Goal: Information Seeking & Learning: Find specific fact

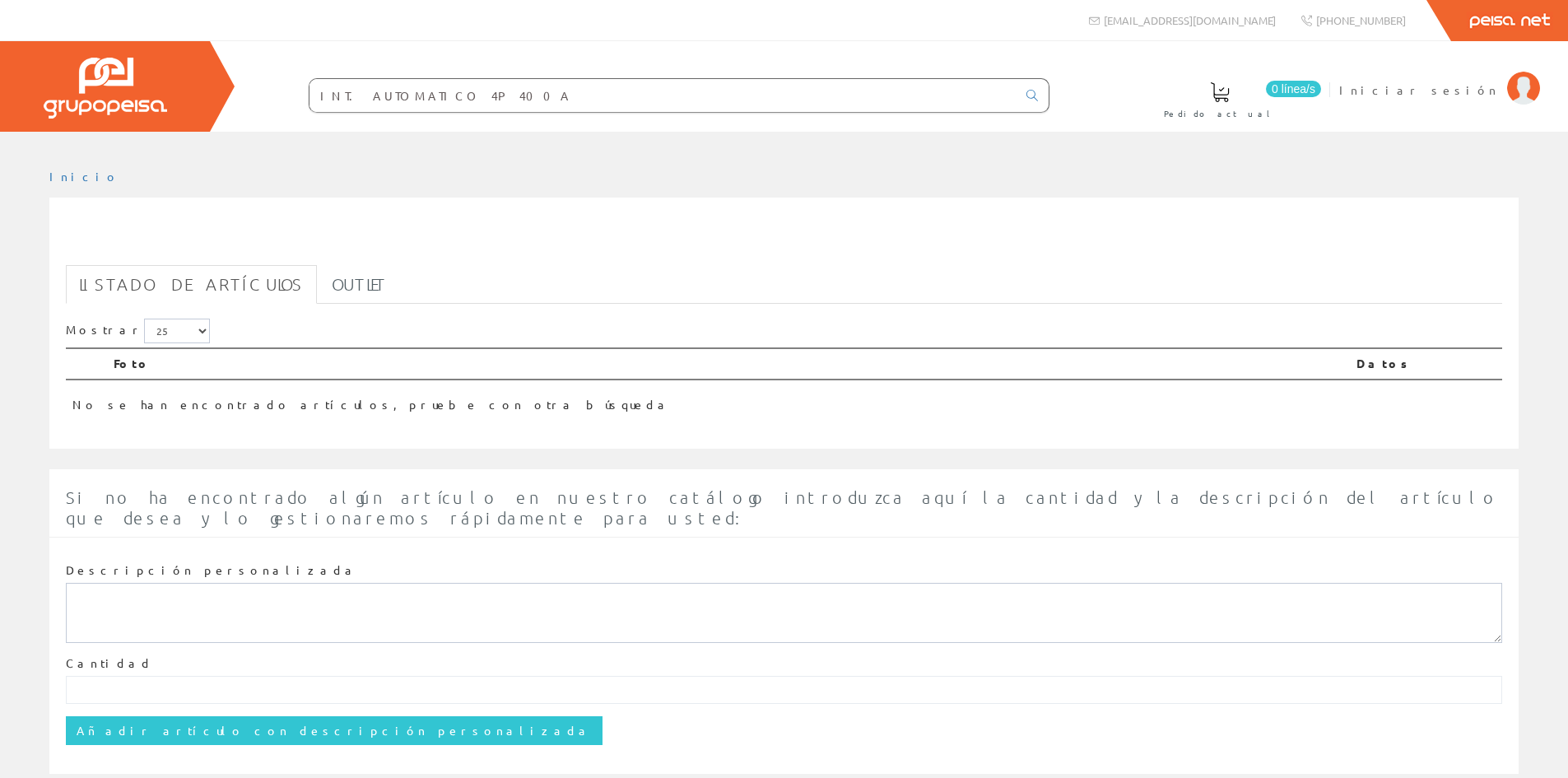
drag, startPoint x: 321, startPoint y: 95, endPoint x: 415, endPoint y: 95, distance: 94.0
click at [415, 95] on input "INT. AUTOMATICO 4P 400A" at bounding box center [663, 95] width 707 height 33
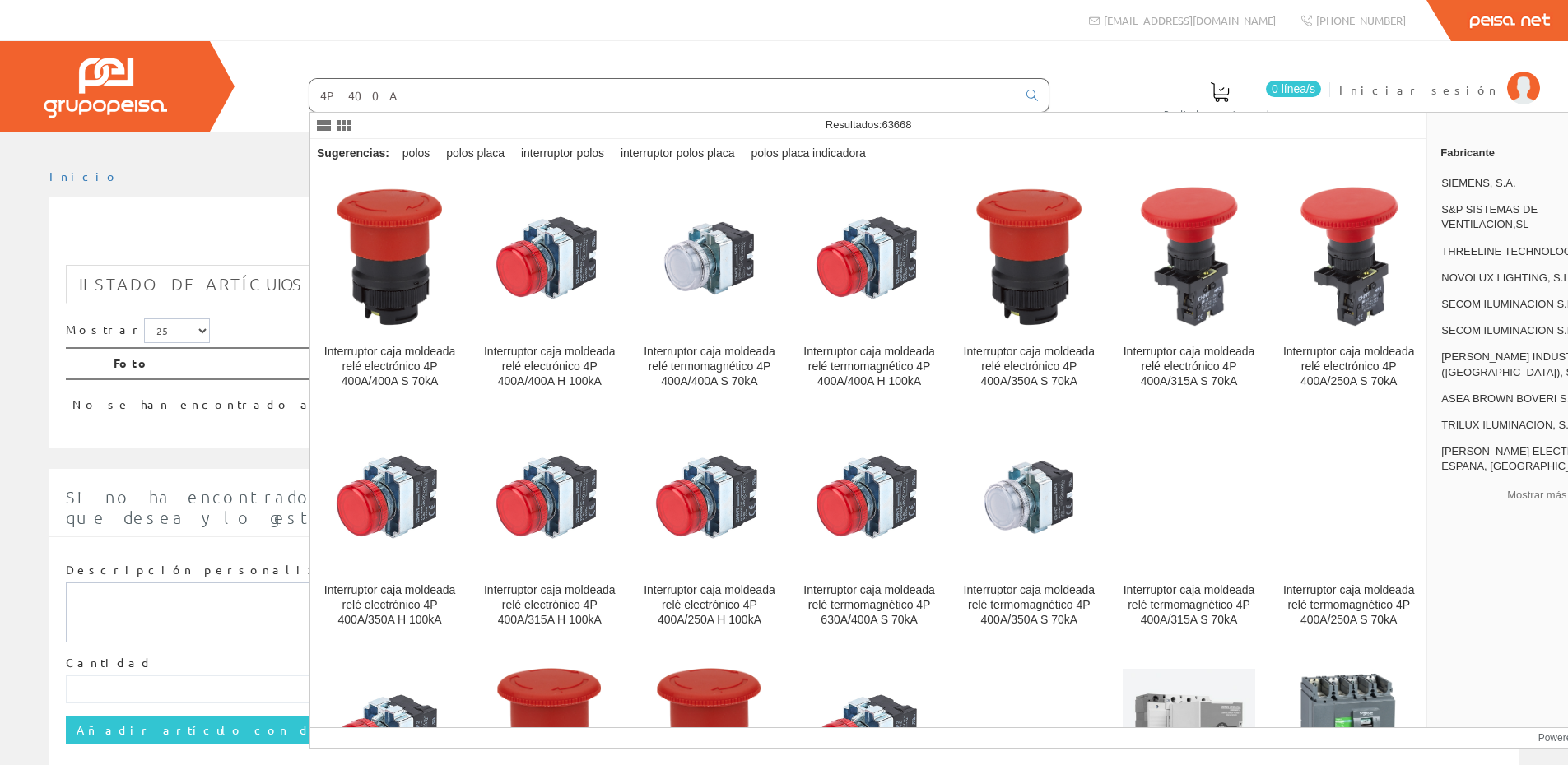
type input "4P 400A"
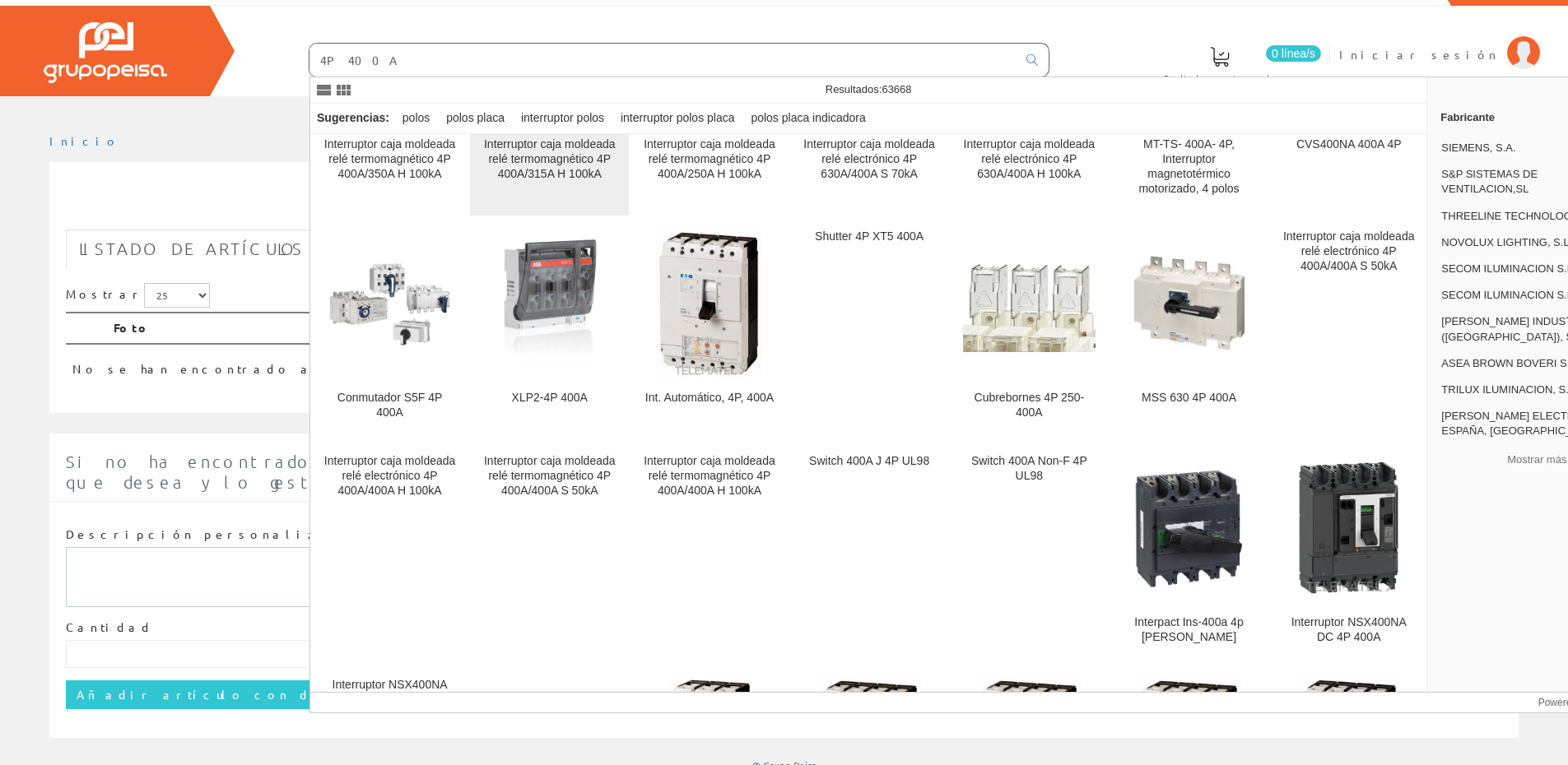
scroll to position [658, 0]
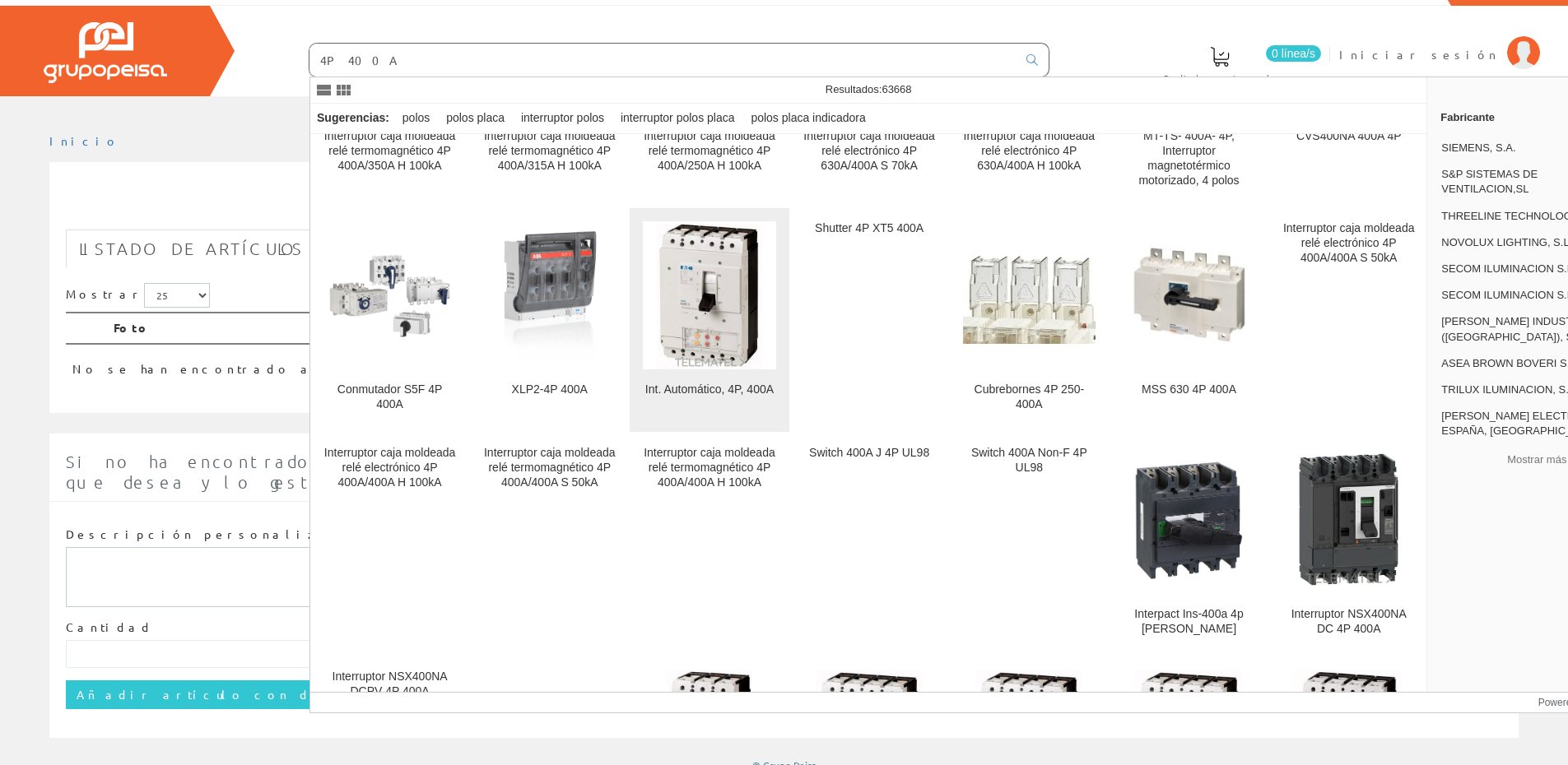
click at [706, 351] on img at bounding box center [709, 296] width 107 height 148
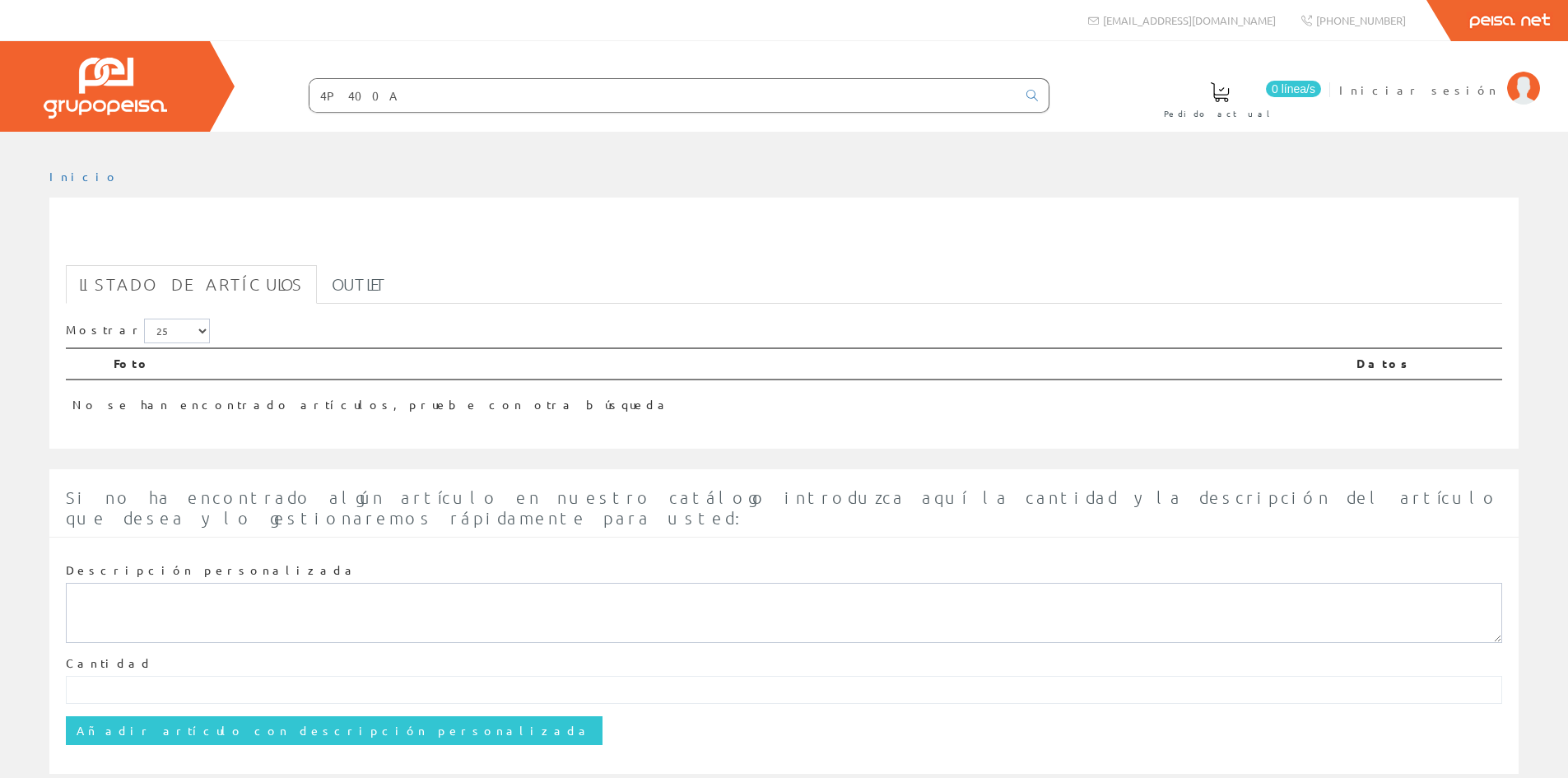
scroll to position [23, 0]
